Goal: Information Seeking & Learning: Learn about a topic

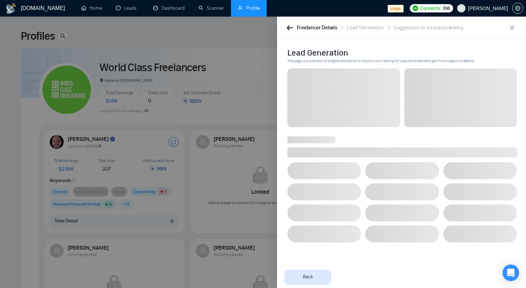
scroll to position [35, 0]
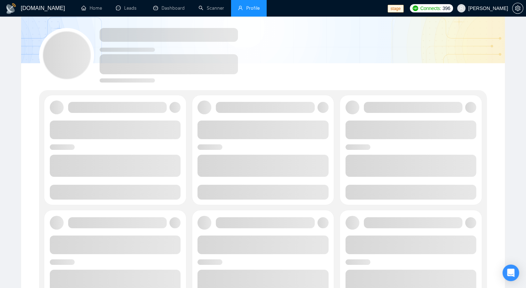
scroll to position [35, 0]
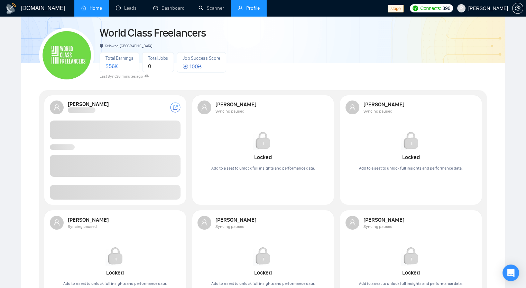
click at [102, 7] on link "Home" at bounding box center [91, 8] width 21 height 6
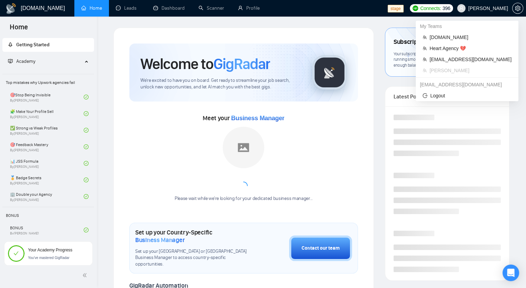
click at [484, 8] on span "Robert O'Kruk" at bounding box center [488, 8] width 40 height 0
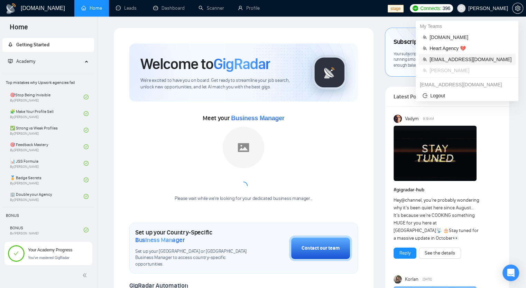
click at [453, 56] on span "workwiseupworkgency@gmail.com" at bounding box center [470, 60] width 82 height 8
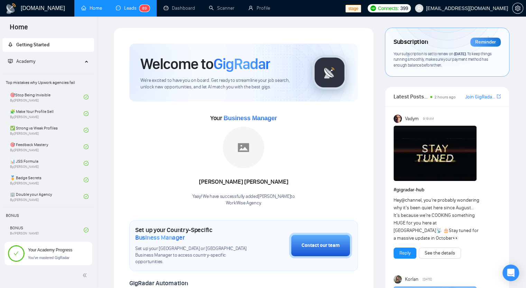
click at [141, 10] on sup "8 9" at bounding box center [144, 8] width 10 height 7
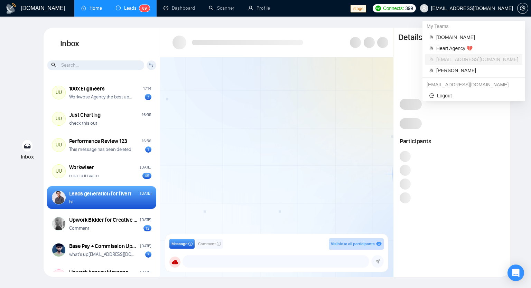
click at [461, 8] on span "workwiseupworkgency@gmail.com" at bounding box center [472, 8] width 82 height 0
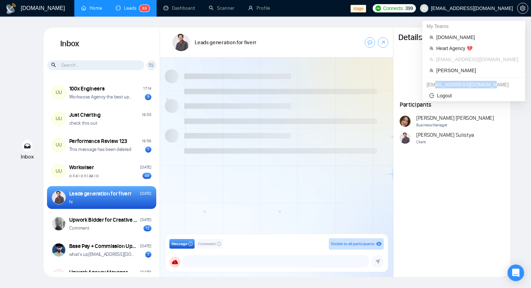
scroll to position [116, 0]
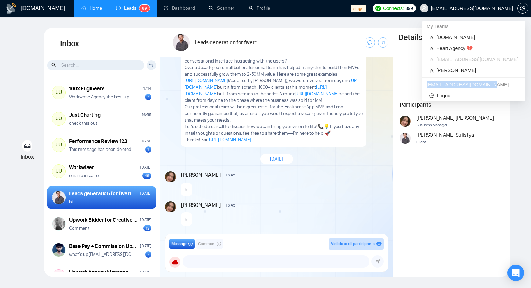
drag, startPoint x: 484, startPoint y: 86, endPoint x: 423, endPoint y: 87, distance: 60.8
click at [423, 87] on div "arief.rahman@gigradar.io" at bounding box center [473, 84] width 103 height 11
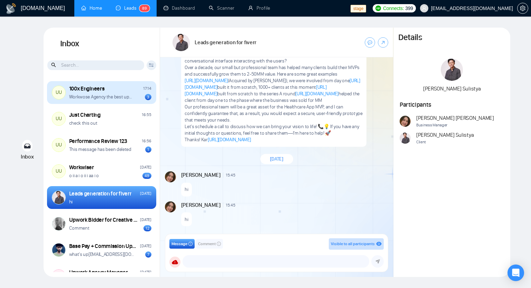
click at [112, 92] on div "100x Engineers 17:14" at bounding box center [110, 89] width 82 height 8
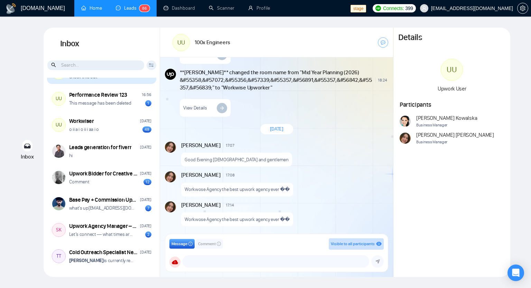
scroll to position [35, 0]
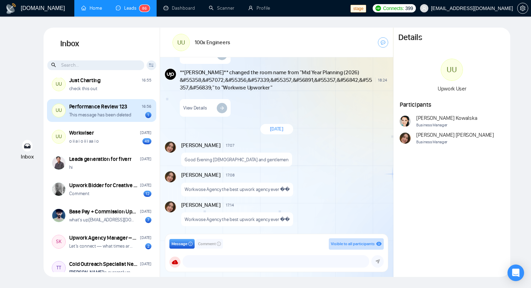
click at [119, 105] on div "Performance Review 123" at bounding box center [98, 107] width 58 height 8
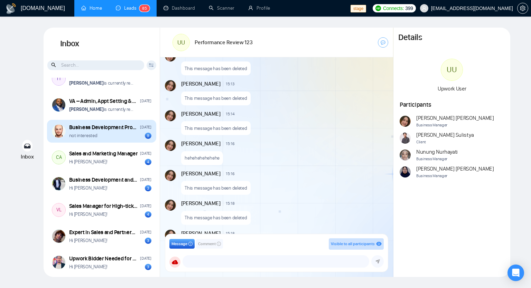
scroll to position [207, 0]
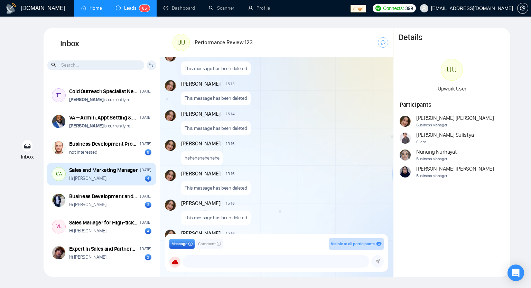
click at [116, 171] on div "Sales and Marketing Manager" at bounding box center [103, 171] width 69 height 8
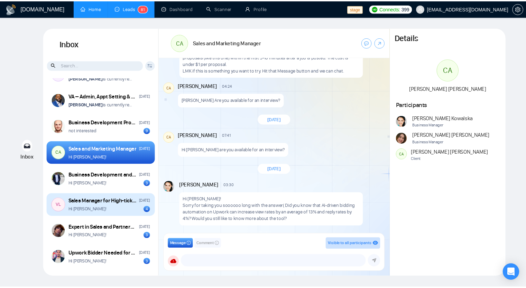
scroll to position [311, 0]
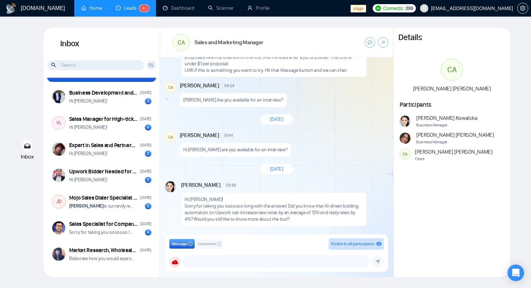
click at [95, 7] on link "Home" at bounding box center [91, 8] width 21 height 6
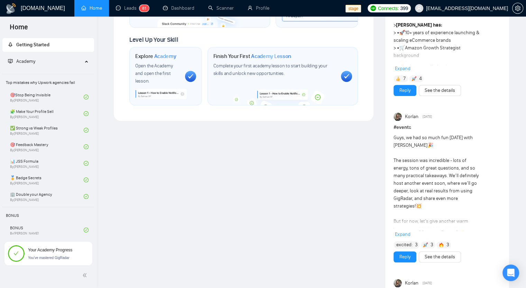
scroll to position [869, 0]
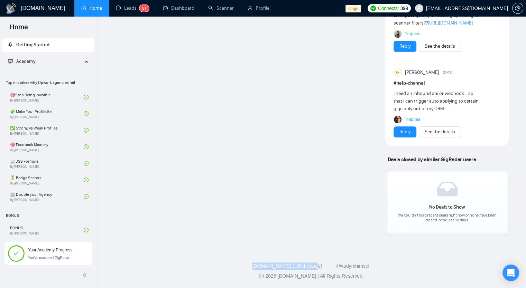
drag, startPoint x: 256, startPoint y: 266, endPoint x: 318, endPoint y: 265, distance: 61.5
click at [318, 265] on div "GigRadar.io 1.26.1 (stage) @vadymhimself" at bounding box center [311, 266] width 418 height 7
copy link "[DOMAIN_NAME] 1.26.1 (stage)"
click at [141, 8] on sup "8 1" at bounding box center [144, 8] width 10 height 7
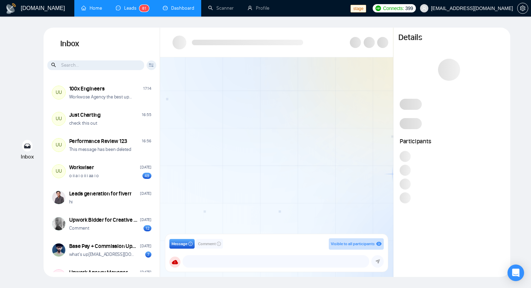
scroll to position [120, 0]
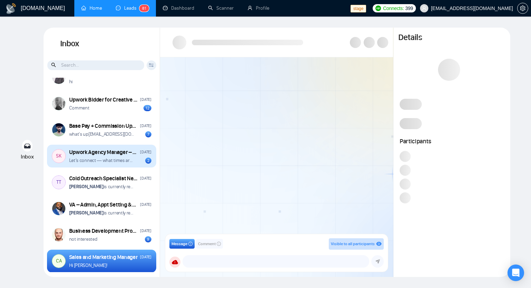
click at [113, 162] on p "Let’s connect — what times are you available tomorrow (US Pacific Time)?" at bounding box center [102, 160] width 66 height 7
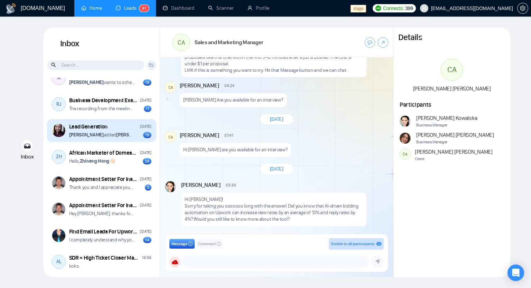
scroll to position [1438, 0]
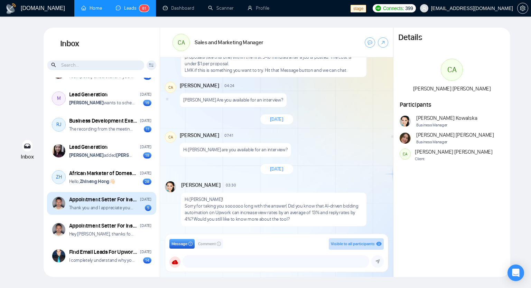
click at [123, 212] on div "Appointment Setter For Instagram March 23, 2024 Thank you and I appreciate your…" at bounding box center [101, 203] width 109 height 23
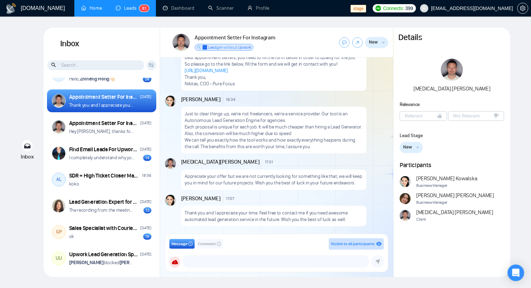
scroll to position [1542, 0]
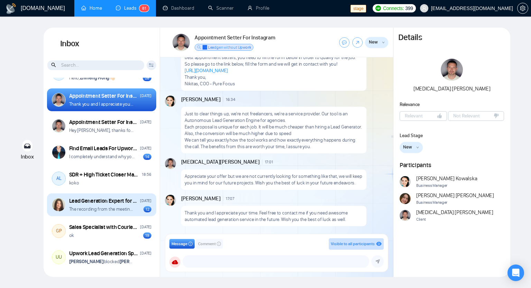
click at [125, 209] on p "The recording from the meeting on 3.11.2024(03:30 PM - 03:59 PM (UTC)) now avai…" at bounding box center [102, 209] width 66 height 7
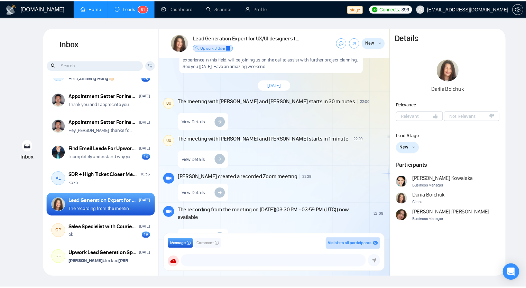
scroll to position [529, 0]
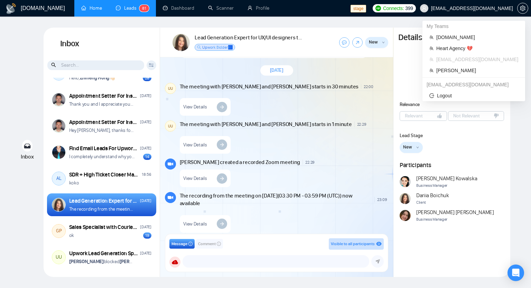
click at [467, 8] on span "[EMAIL_ADDRESS][DOMAIN_NAME]" at bounding box center [472, 8] width 82 height 0
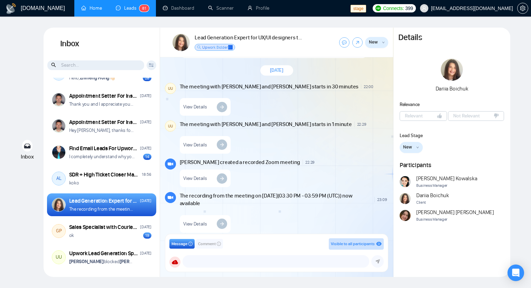
click at [99, 8] on link "Home" at bounding box center [91, 8] width 21 height 6
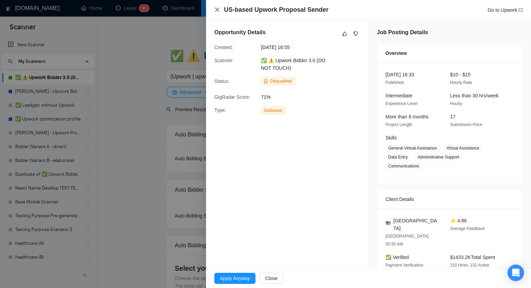
click at [216, 11] on icon "close" at bounding box center [217, 10] width 6 height 6
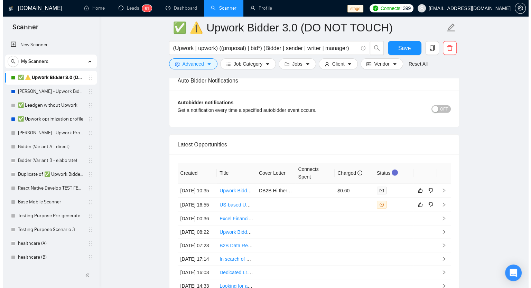
scroll to position [1657, 0]
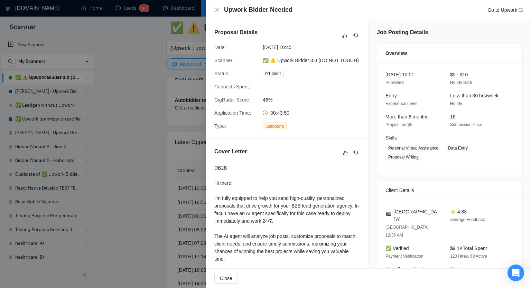
click at [491, 145] on span "Personal Virtual Assistance Data Entry Proposal Writing" at bounding box center [444, 152] width 118 height 17
click at [217, 9] on icon "close" at bounding box center [217, 10] width 6 height 6
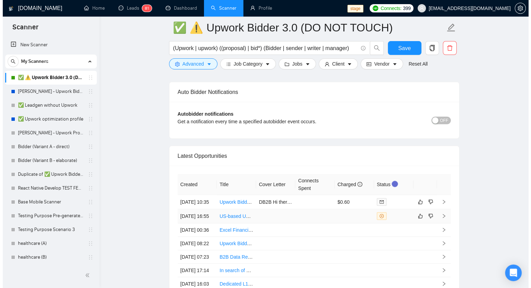
scroll to position [1657, 0]
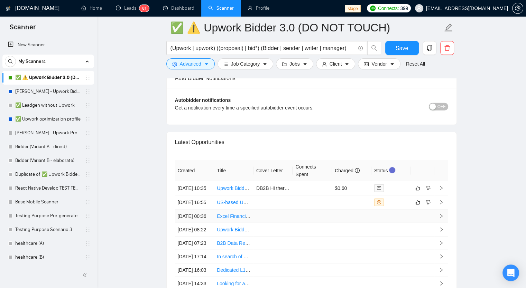
click at [261, 223] on td at bounding box center [272, 216] width 39 height 13
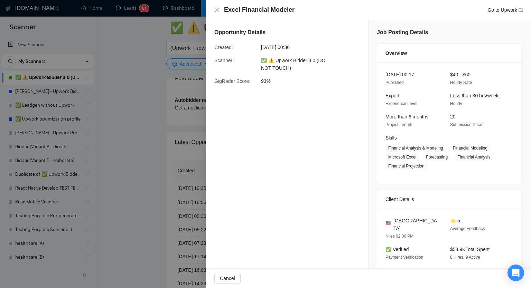
click at [218, 13] on div "Excel Financial Modeler Go to Upwork" at bounding box center [368, 10] width 308 height 9
click at [219, 8] on icon "close" at bounding box center [217, 10] width 4 height 4
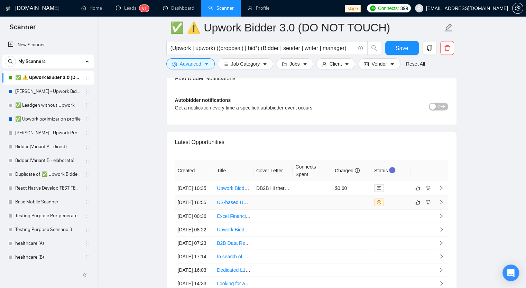
click at [268, 210] on td at bounding box center [272, 203] width 39 height 14
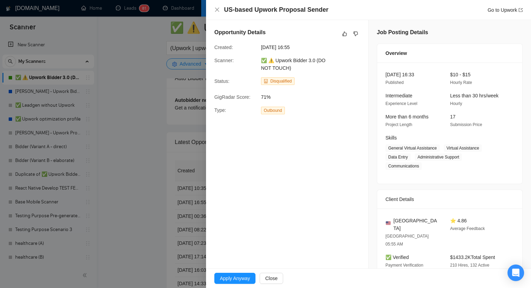
click at [212, 8] on div "US-based Upwork Proposal Sender Go to Upwork" at bounding box center [368, 10] width 325 height 20
click at [220, 12] on div "US-based Upwork Proposal Sender Go to Upwork" at bounding box center [368, 10] width 308 height 9
click at [218, 10] on icon "close" at bounding box center [217, 10] width 6 height 6
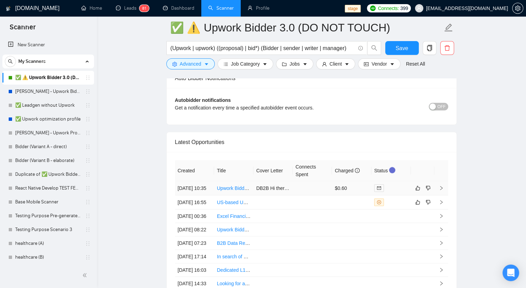
click at [315, 185] on td at bounding box center [311, 188] width 39 height 14
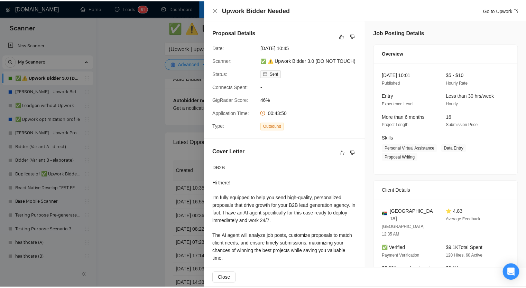
scroll to position [35, 0]
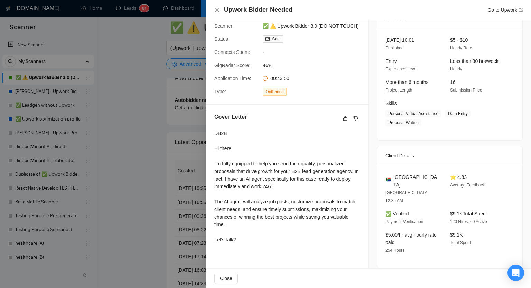
click at [218, 9] on icon "close" at bounding box center [217, 10] width 6 height 6
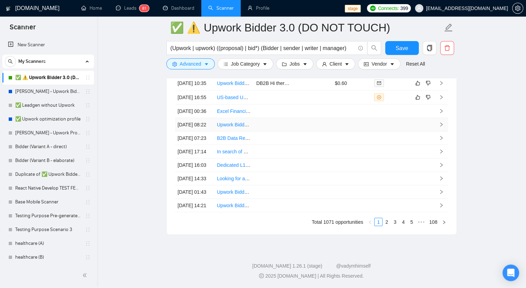
scroll to position [1830, 0]
click at [276, 186] on td at bounding box center [272, 192] width 39 height 13
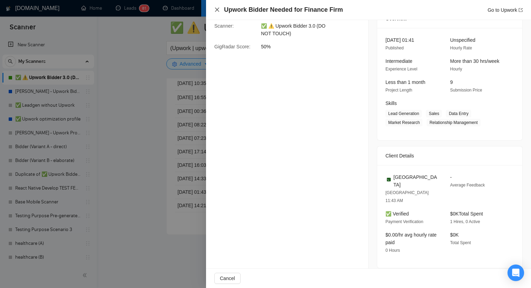
click at [218, 11] on icon "close" at bounding box center [217, 10] width 4 height 4
